Goal: Task Accomplishment & Management: Manage account settings

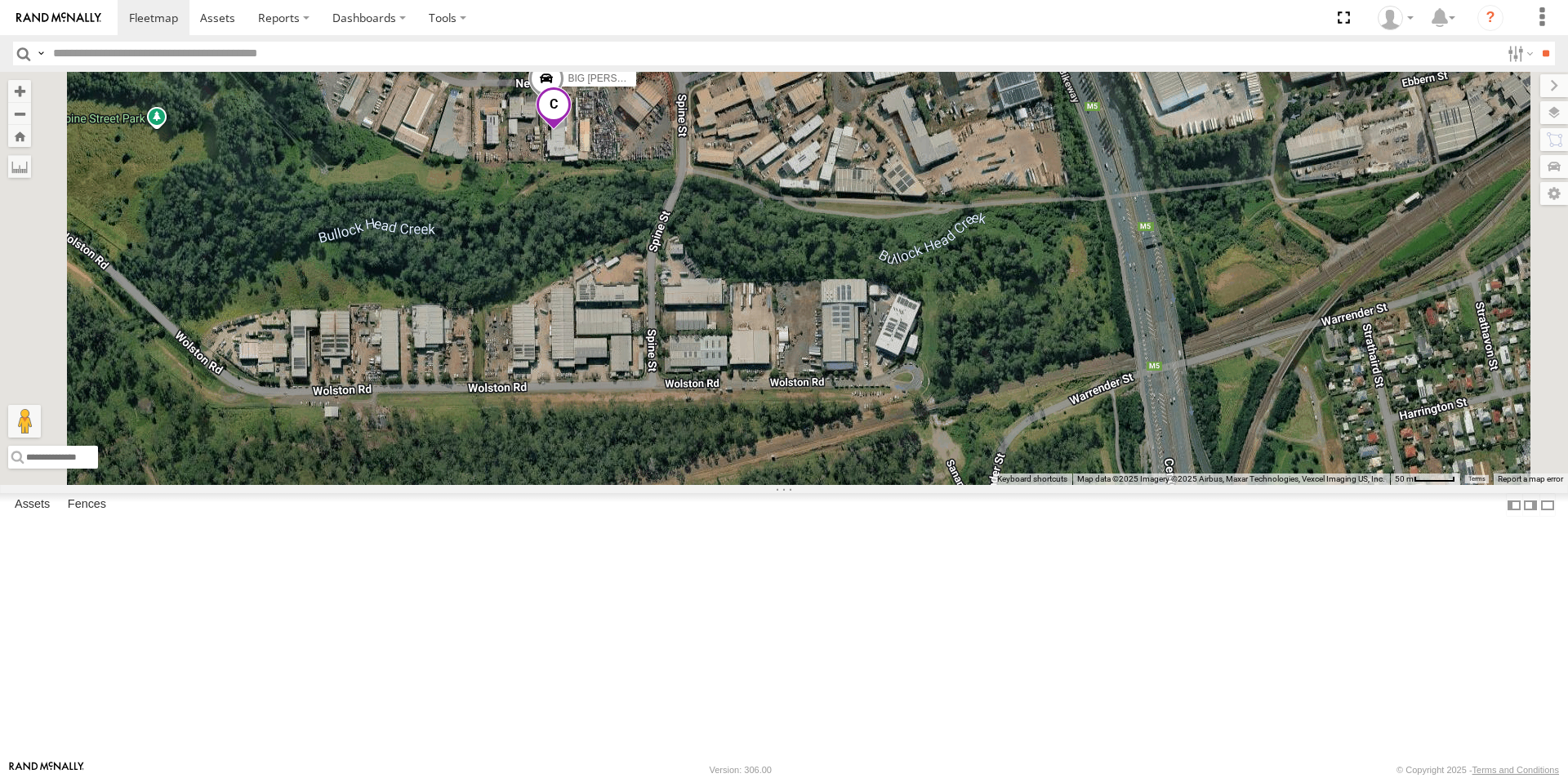
drag, startPoint x: 802, startPoint y: 182, endPoint x: 798, endPoint y: 332, distance: 150.1
click at [798, 332] on div "BIG [PERSON_NAME] (BIG Truck)" at bounding box center [784, 278] width 1568 height 413
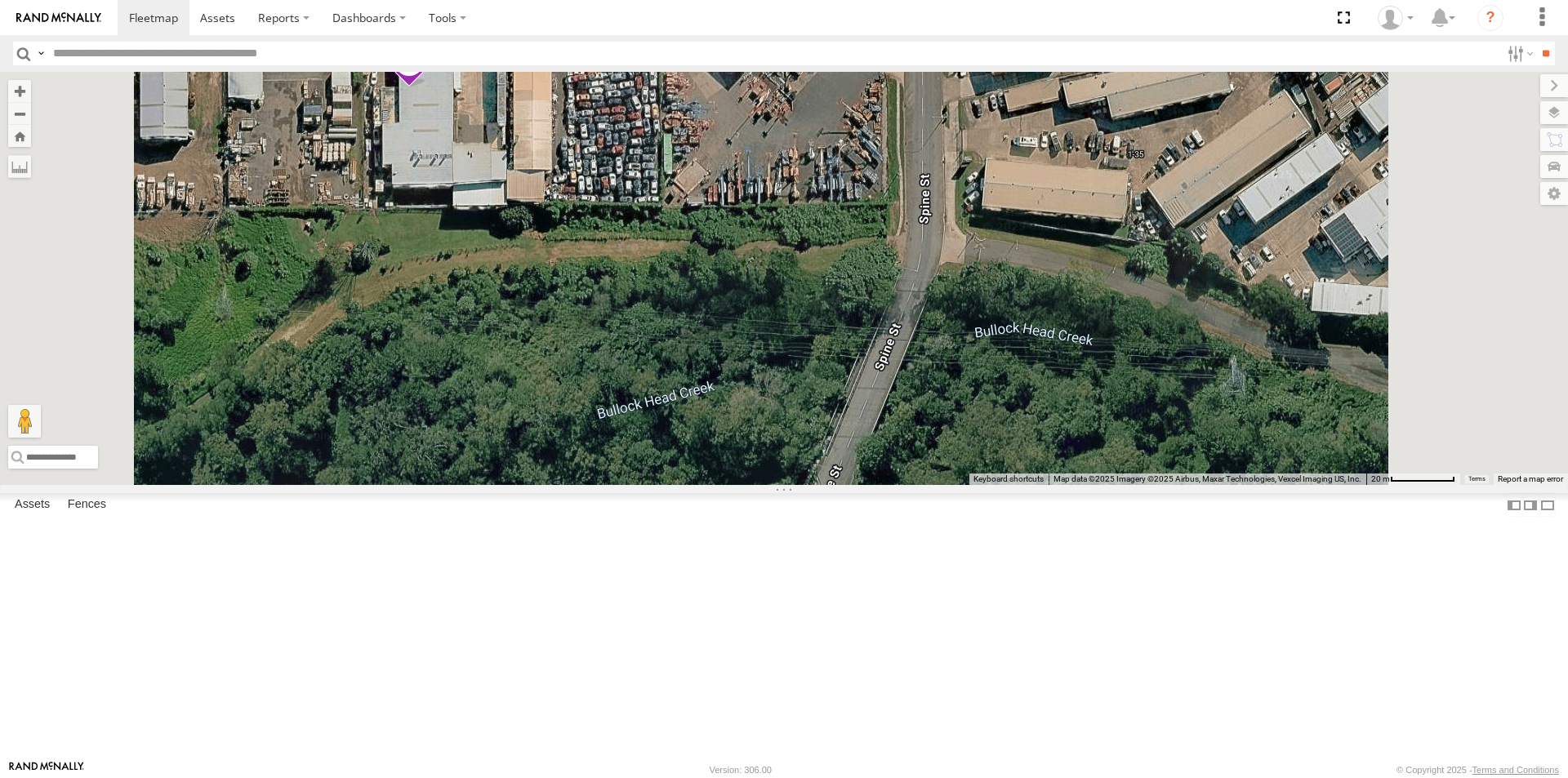
click at [0, 0] on link at bounding box center [0, 0] width 0 height 0
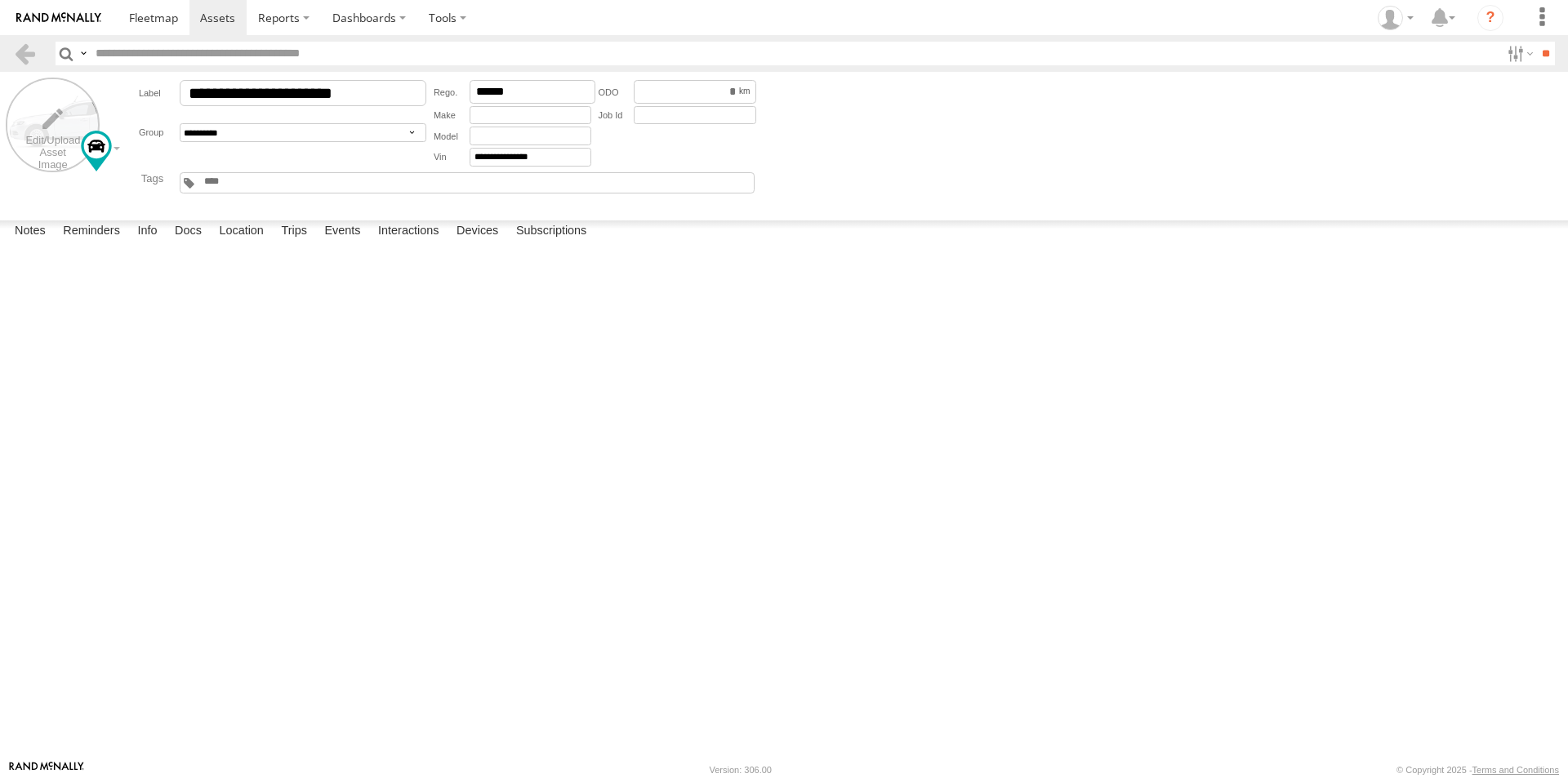
click at [58, 117] on label at bounding box center [52, 124] width 94 height 94
click at [0, 0] on label "Library" at bounding box center [0, 0] width 0 height 0
click at [0, 0] on span at bounding box center [0, 0] width 0 height 0
click at [0, 0] on label "Close" at bounding box center [0, 0] width 0 height 0
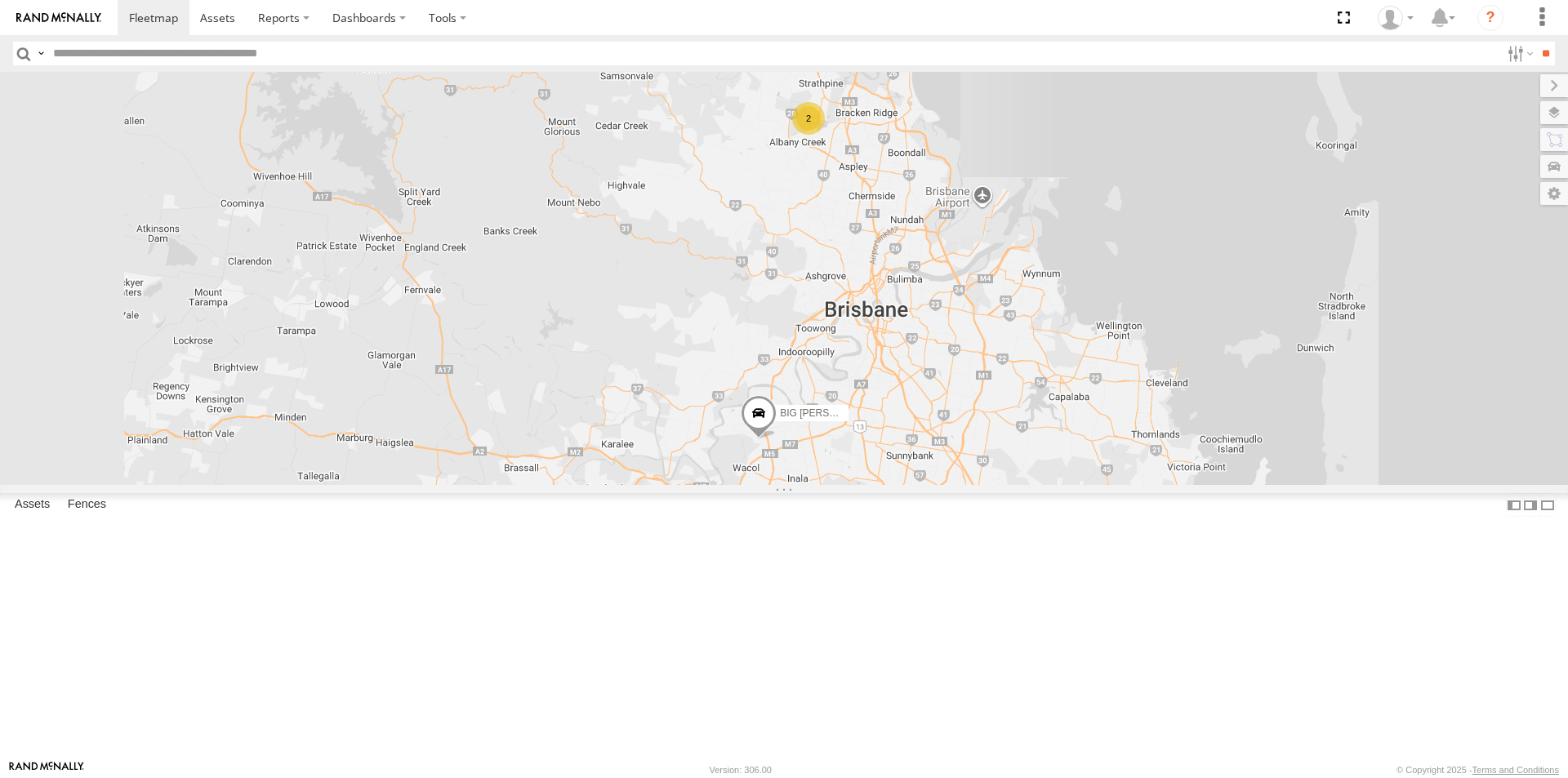
click at [0, 0] on link at bounding box center [0, 0] width 0 height 0
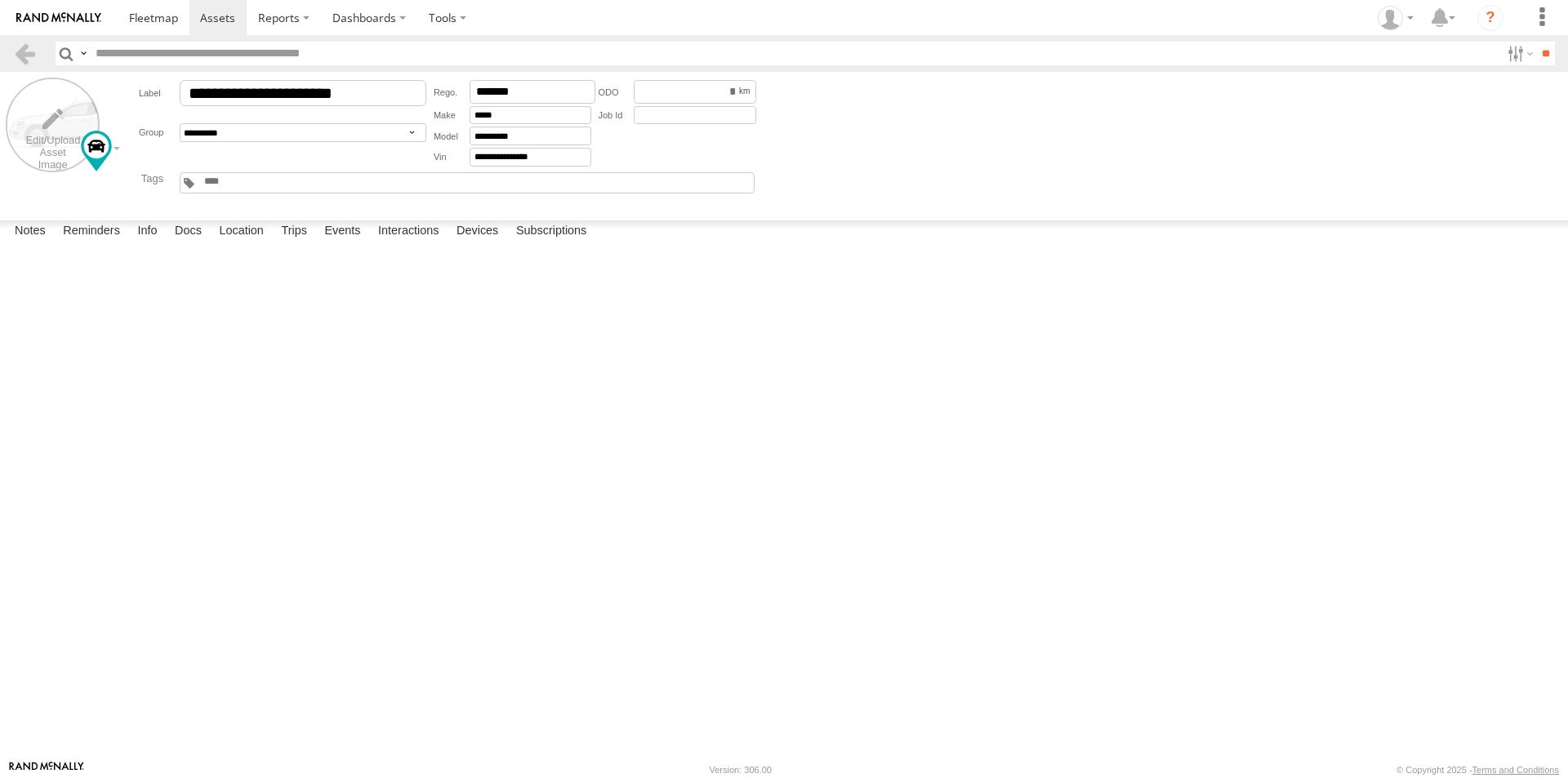
click at [62, 126] on label at bounding box center [52, 124] width 94 height 94
click at [0, 0] on label "Library" at bounding box center [0, 0] width 0 height 0
click at [0, 0] on label "Close" at bounding box center [0, 0] width 0 height 0
click at [50, 123] on label at bounding box center [52, 124] width 94 height 94
click at [0, 0] on label "Library" at bounding box center [0, 0] width 0 height 0
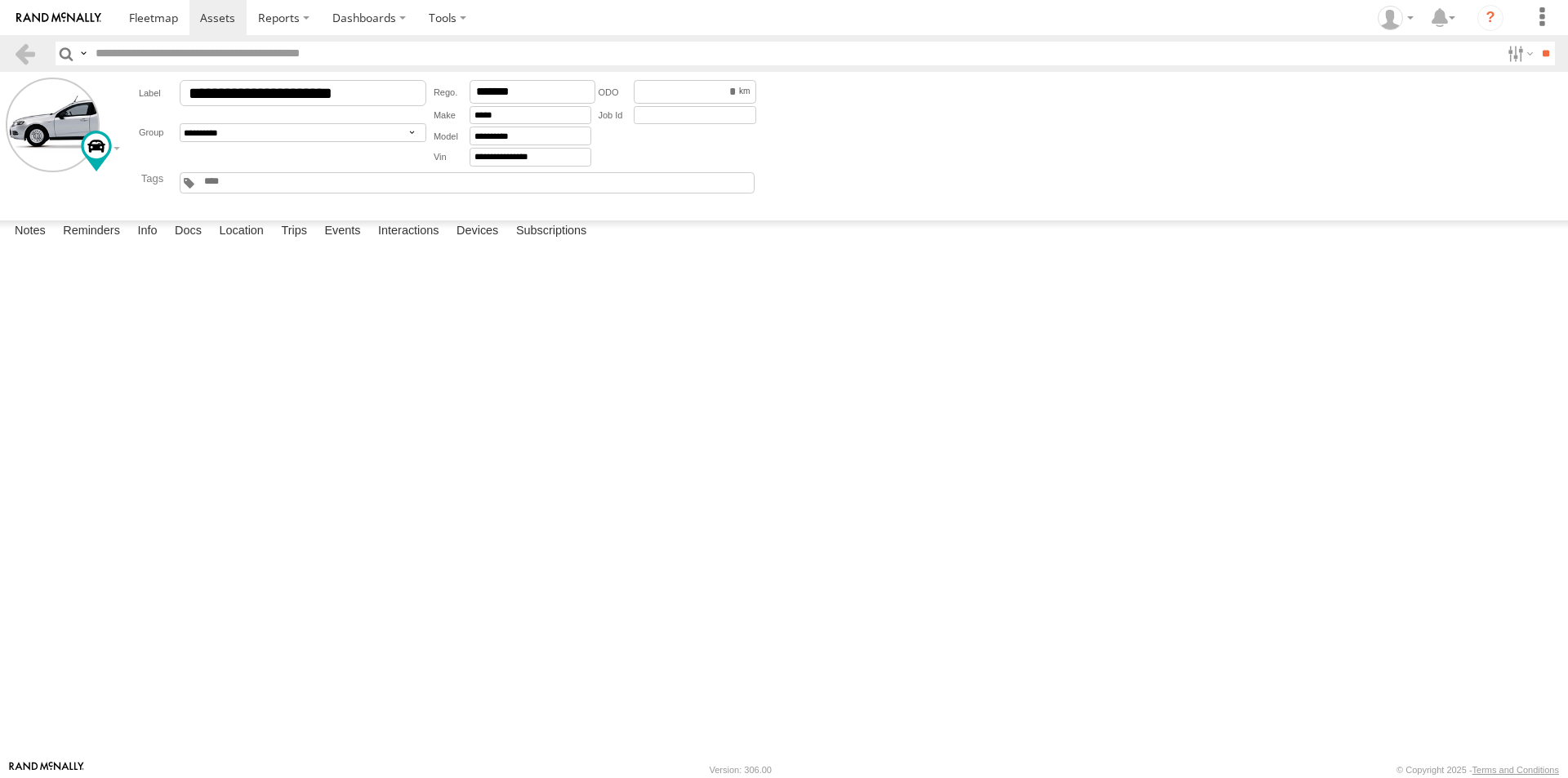
click at [0, 0] on label "Upload" at bounding box center [0, 0] width 0 height 0
click at [0, 0] on label "Choose file to Upload" at bounding box center [0, 0] width 0 height 0
click at [0, 0] on input "file" at bounding box center [0, 0] width 0 height 0
click at [0, 0] on label "Upload" at bounding box center [0, 0] width 0 height 0
click at [0, 0] on label "Choose file to Upload" at bounding box center [0, 0] width 0 height 0
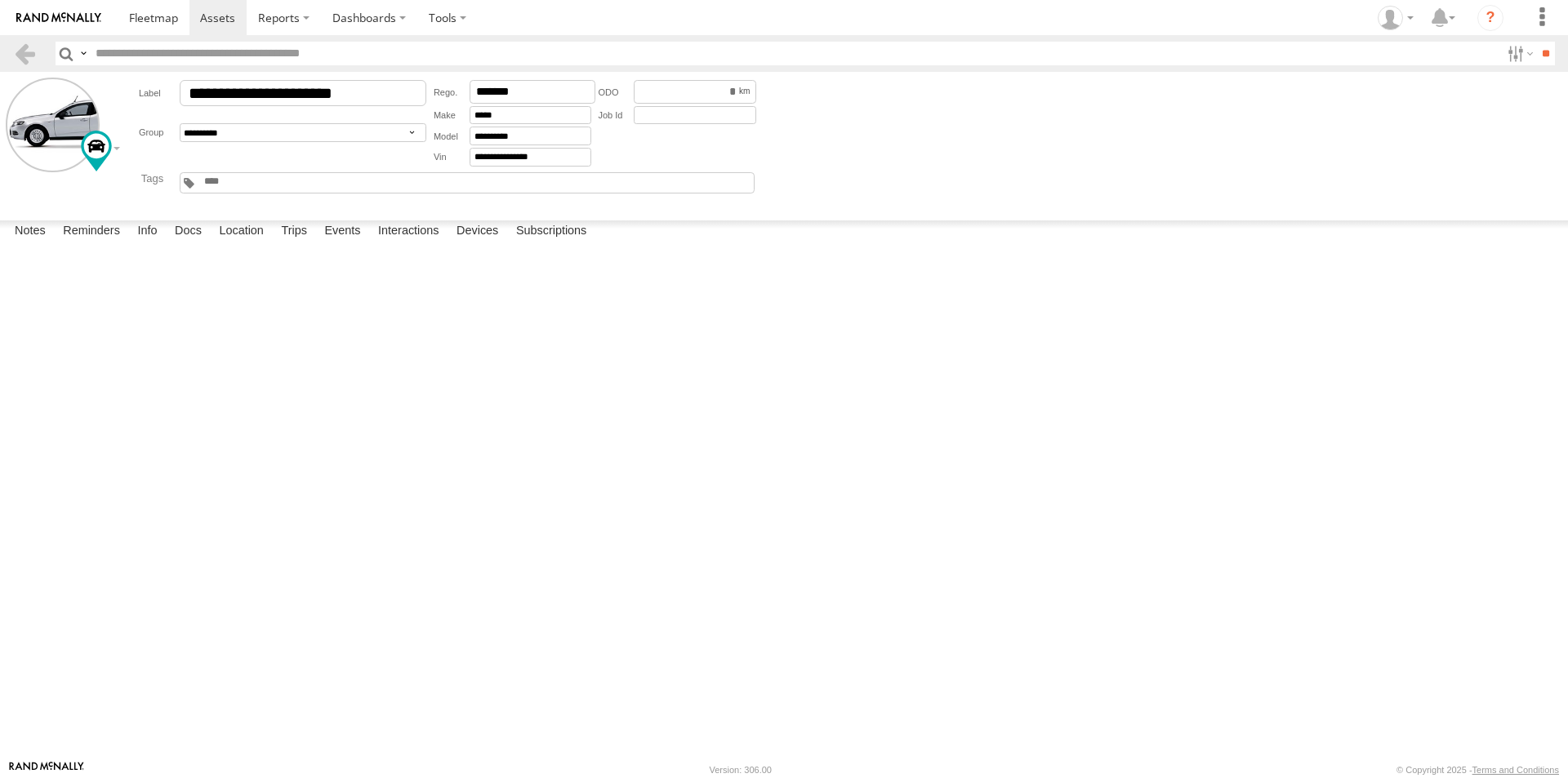
click at [0, 0] on input "file" at bounding box center [0, 0] width 0 height 0
click at [0, 0] on label "Library" at bounding box center [0, 0] width 0 height 0
click at [0, 0] on label "Upload" at bounding box center [0, 0] width 0 height 0
click at [0, 0] on label "Library" at bounding box center [0, 0] width 0 height 0
click at [0, 0] on label "Upload" at bounding box center [0, 0] width 0 height 0
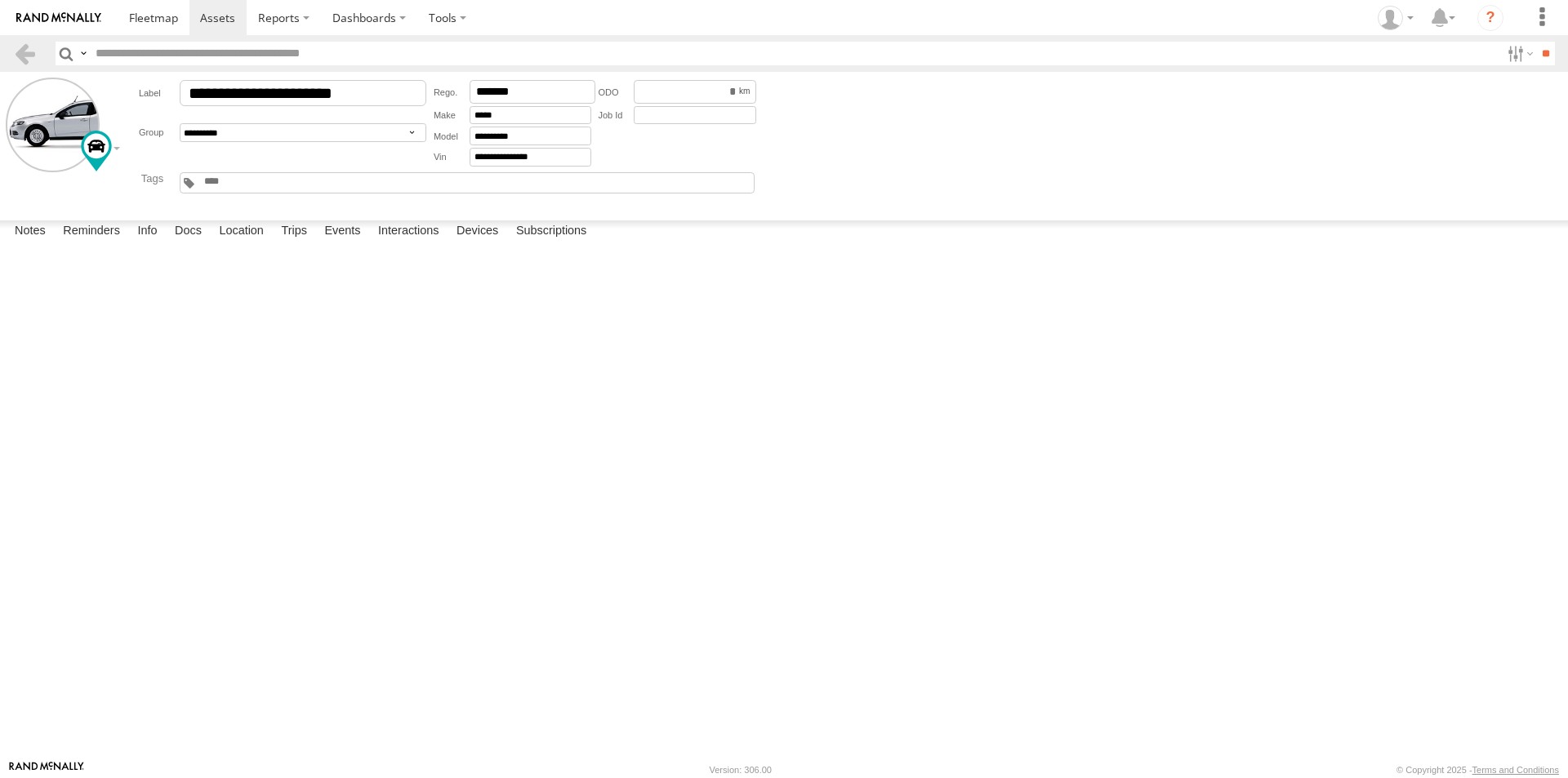
click at [0, 0] on label "Upload" at bounding box center [0, 0] width 0 height 0
click at [0, 0] on label "Choose file to Upload" at bounding box center [0, 0] width 0 height 0
click at [0, 0] on input "file" at bounding box center [0, 0] width 0 height 0
click at [0, 0] on label "Close" at bounding box center [0, 0] width 0 height 0
click at [0, 0] on label "Choose file to Upload" at bounding box center [0, 0] width 0 height 0
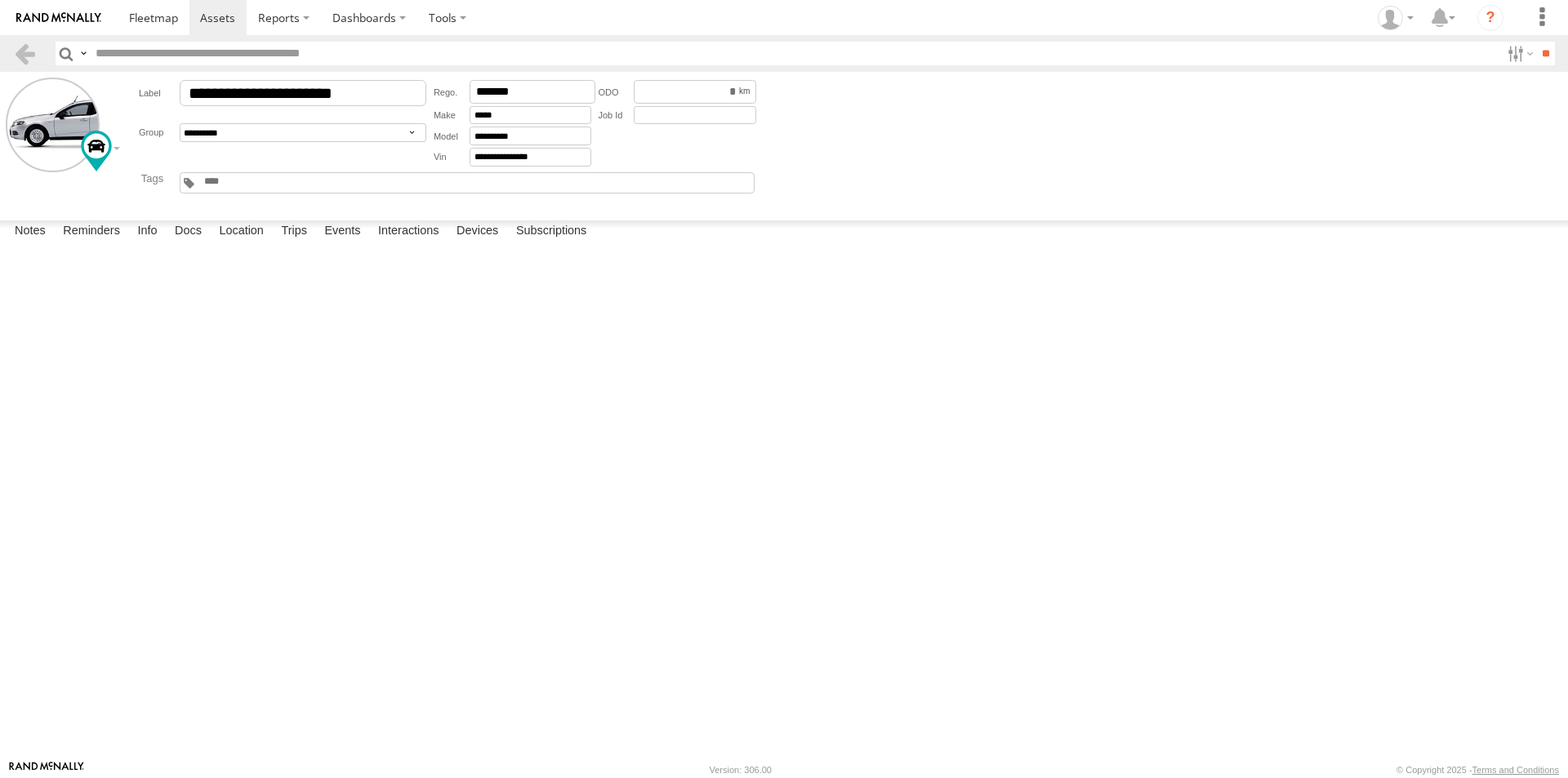
click at [0, 0] on input "file" at bounding box center [0, 0] width 0 height 0
click at [0, 0] on label "Close" at bounding box center [0, 0] width 0 height 0
click at [0, 0] on label "Choose file to Upload" at bounding box center [0, 0] width 0 height 0
click at [0, 0] on input "file" at bounding box center [0, 0] width 0 height 0
click at [0, 0] on label "Close" at bounding box center [0, 0] width 0 height 0
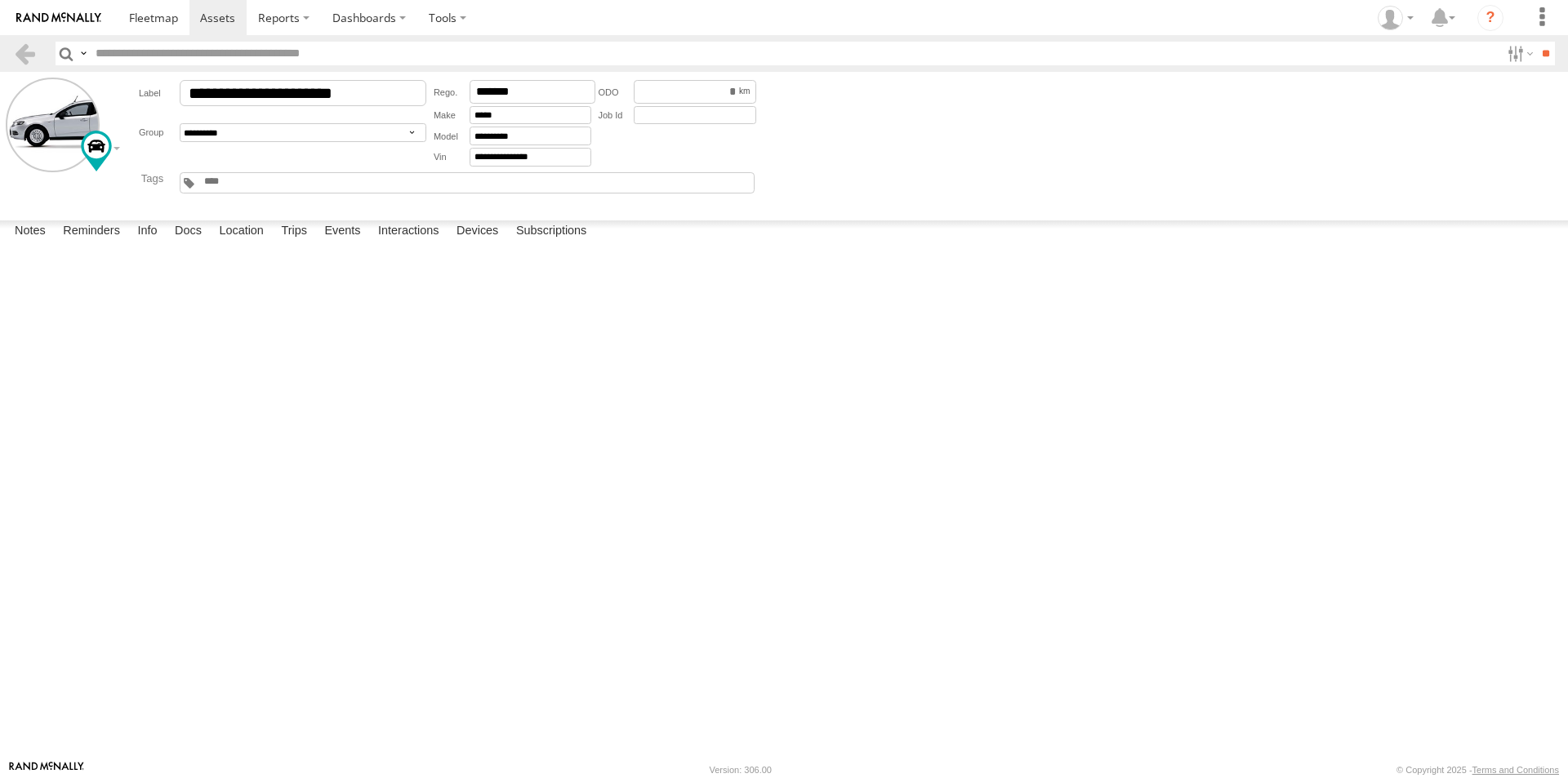
click at [0, 0] on label "Choose file to Upload" at bounding box center [0, 0] width 0 height 0
click at [0, 0] on input "file" at bounding box center [0, 0] width 0 height 0
click at [0, 0] on label "Close" at bounding box center [0, 0] width 0 height 0
click at [0, 0] on label "Choose file to Upload" at bounding box center [0, 0] width 0 height 0
click at [0, 0] on input "file" at bounding box center [0, 0] width 0 height 0
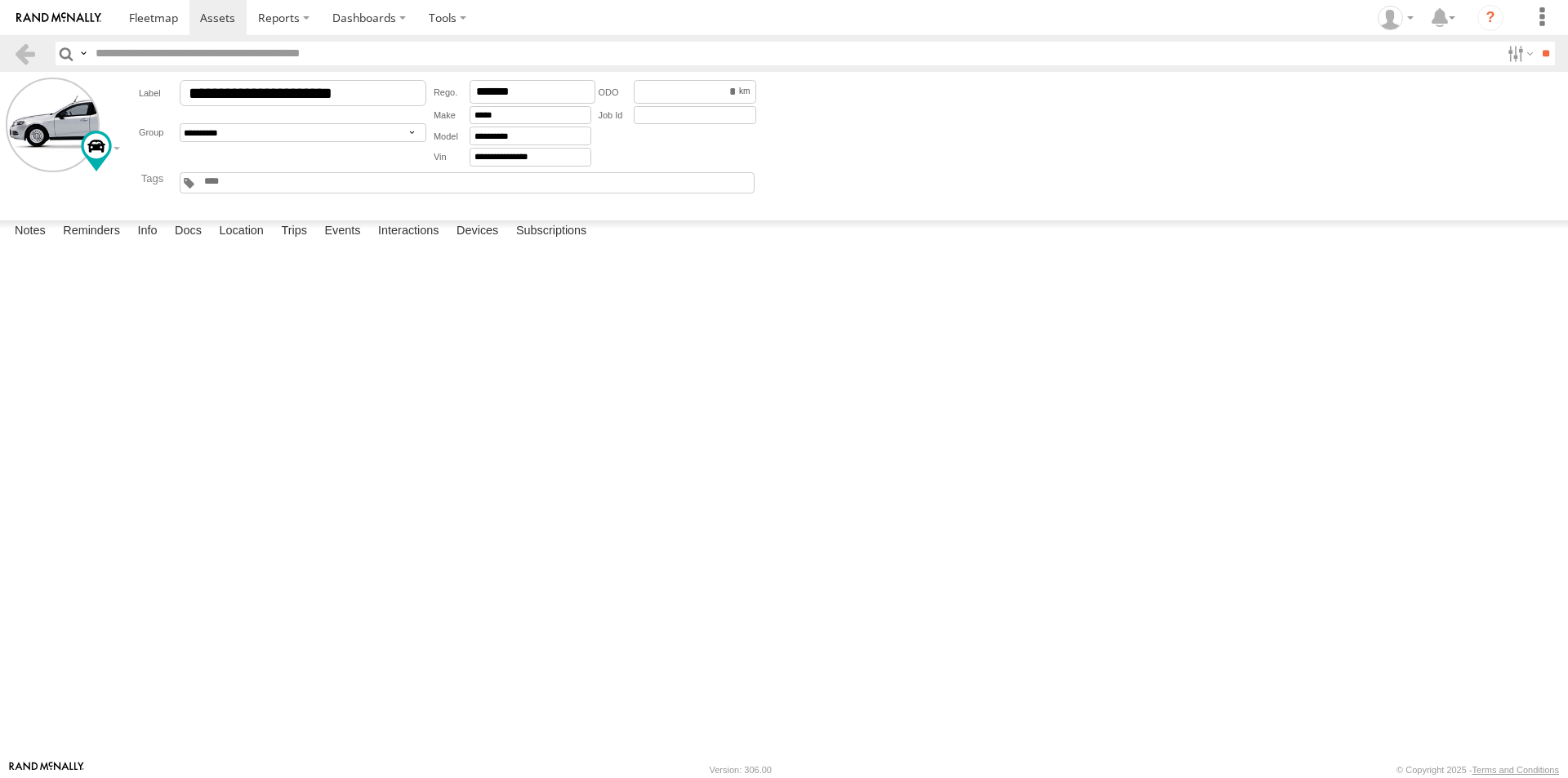
click at [0, 0] on label "Choose file to Upload" at bounding box center [0, 0] width 0 height 0
click at [0, 0] on input "file" at bounding box center [0, 0] width 0 height 0
click at [0, 0] on label "Close" at bounding box center [0, 0] width 0 height 0
click at [26, 48] on link at bounding box center [24, 53] width 23 height 23
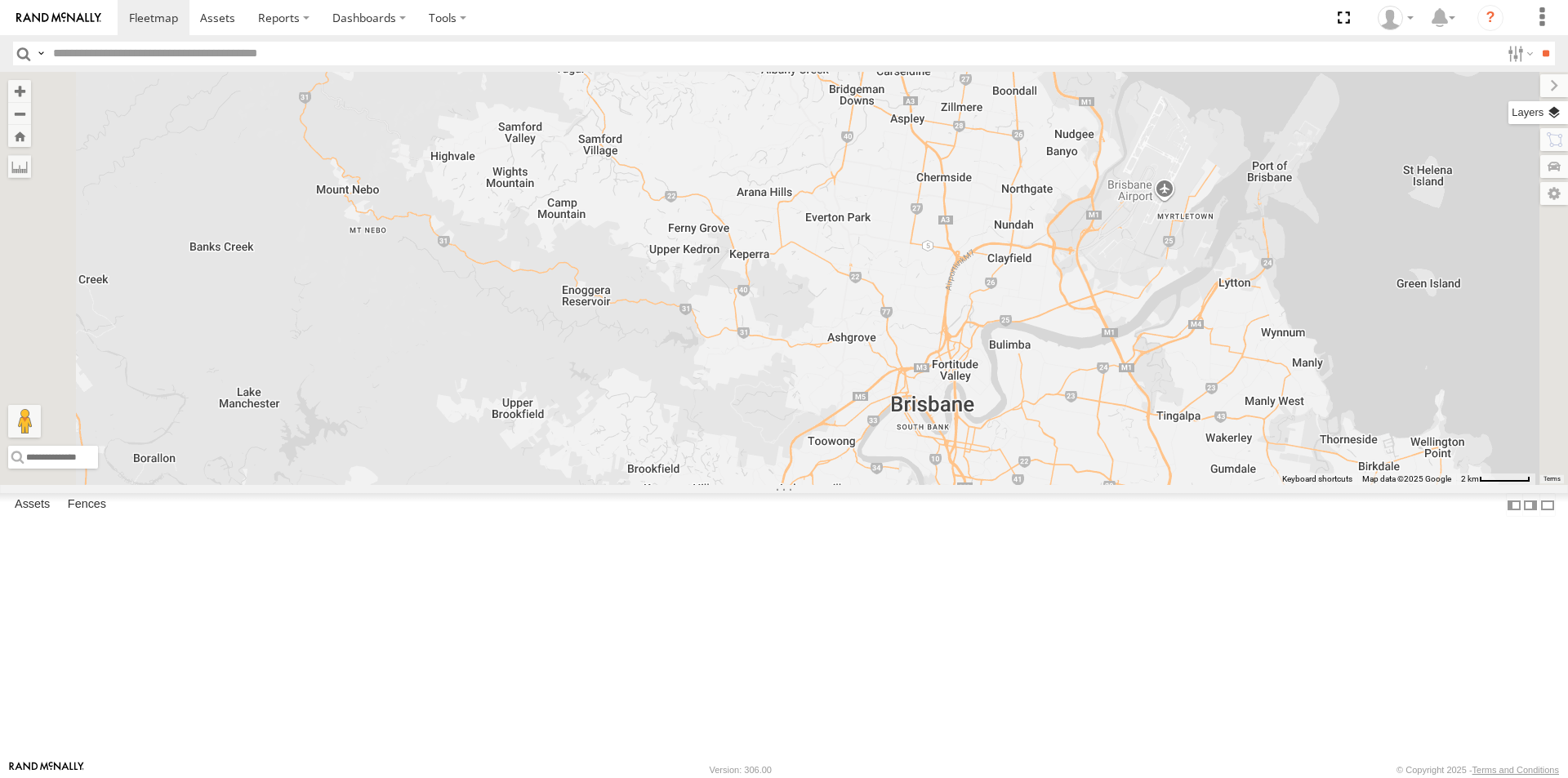
click at [1560, 117] on label at bounding box center [1538, 113] width 60 height 23
click at [0, 0] on span "Basemaps" at bounding box center [0, 0] width 0 height 0
click at [0, 0] on span "Satellite + Roadmap" at bounding box center [0, 0] width 0 height 0
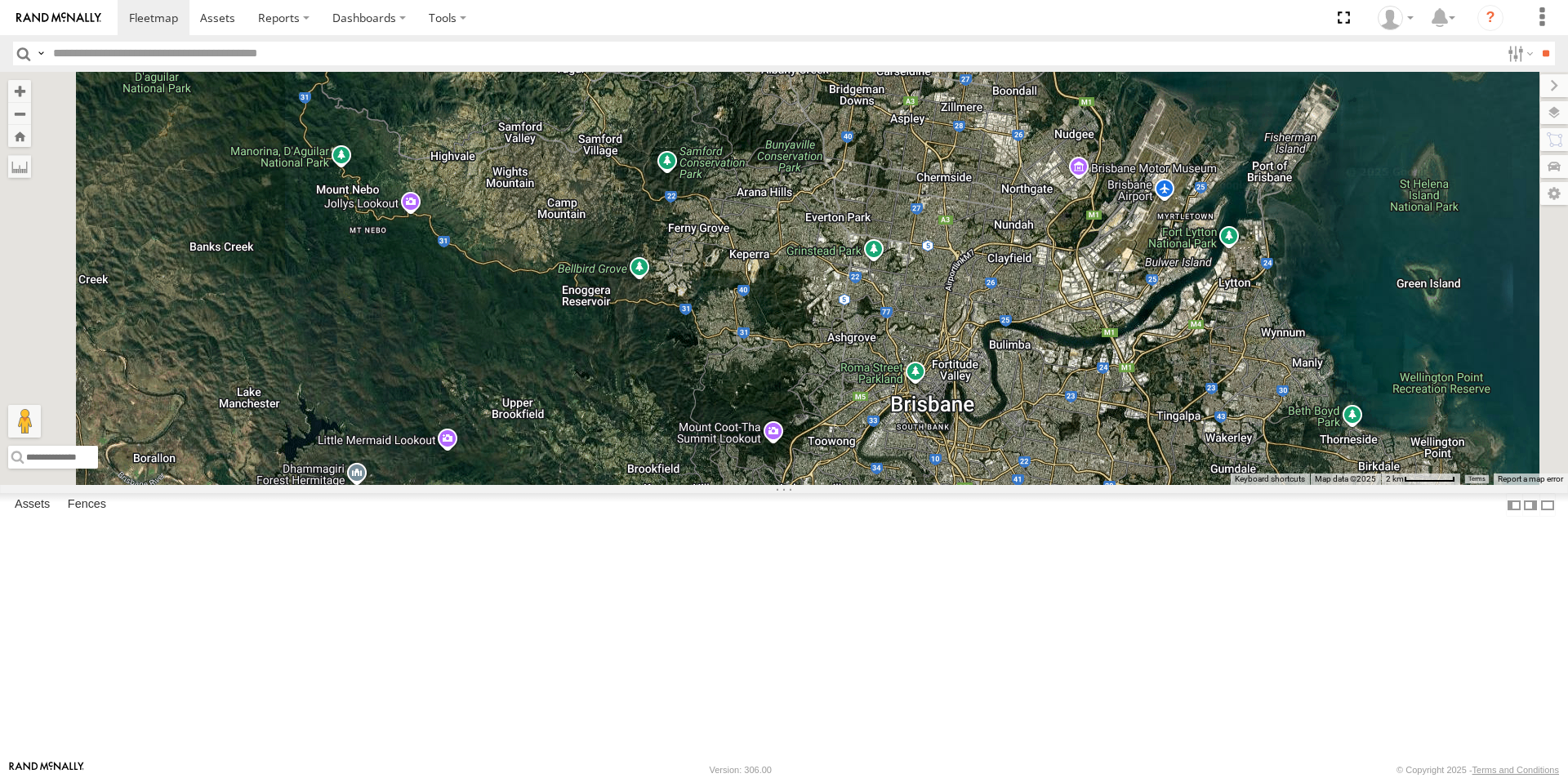
click at [779, 531] on span at bounding box center [761, 509] width 36 height 44
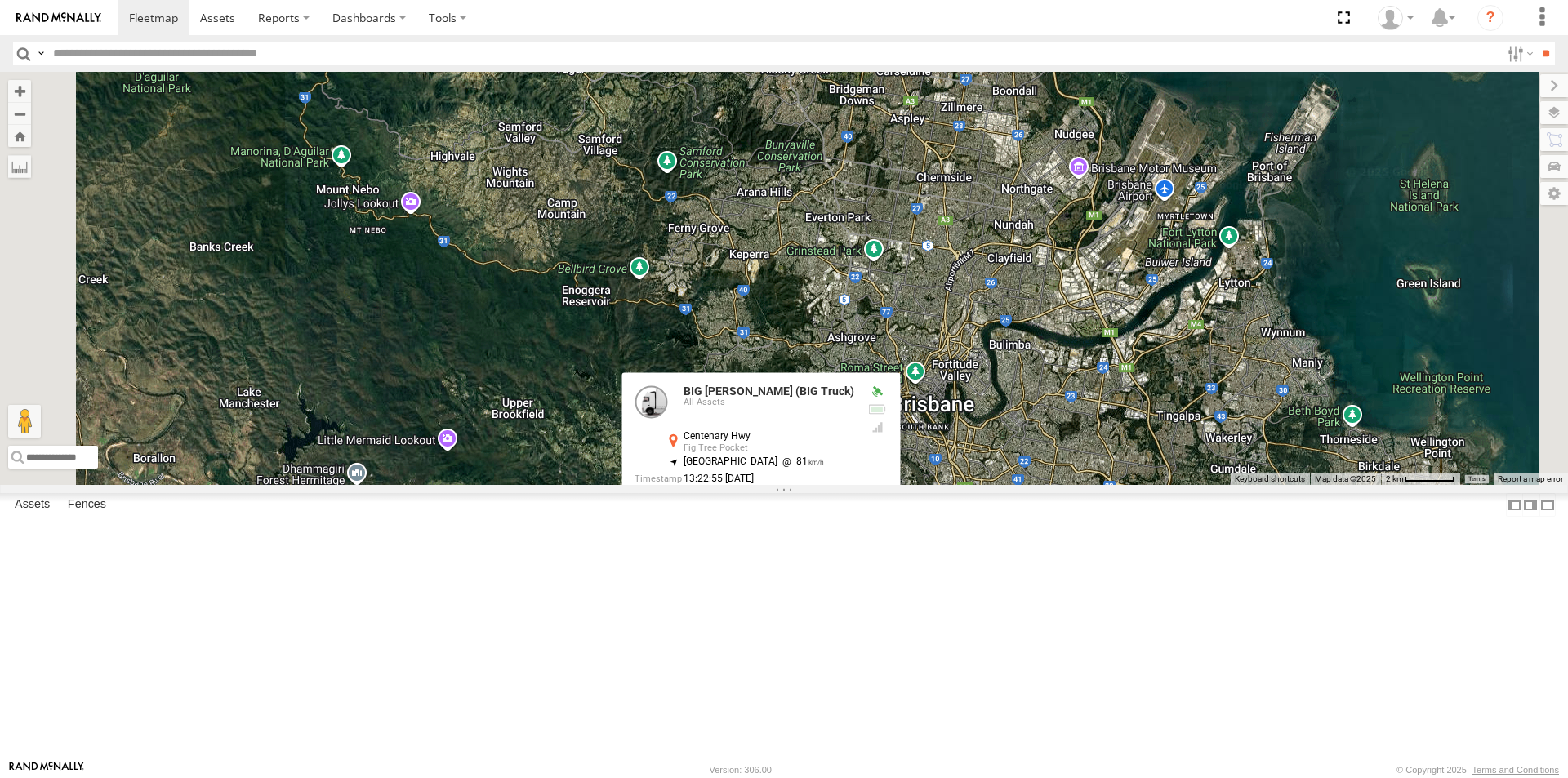
click at [1155, 485] on div "BIG [PERSON_NAME] (BIG Truck) 2 BIG [PERSON_NAME] (BIG Truck) All Assets Centen…" at bounding box center [784, 278] width 1568 height 413
